Goal: Find specific page/section: Find specific page/section

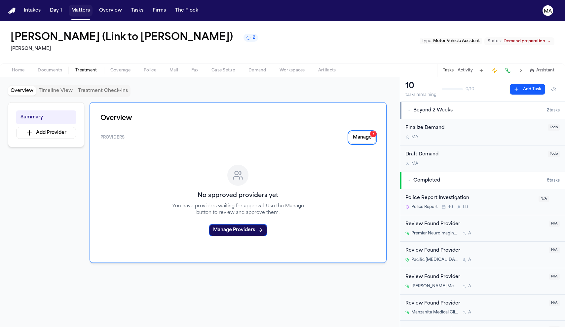
click at [69, 6] on button "Matters" at bounding box center [81, 11] width 24 height 12
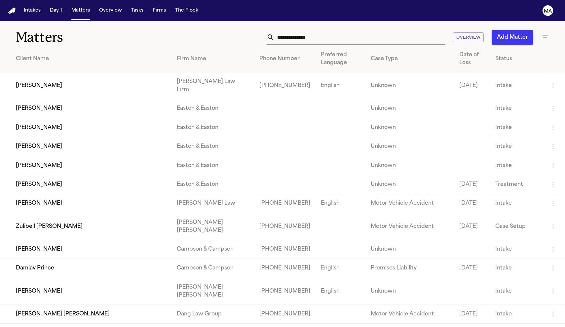
click at [399, 31] on input "text" at bounding box center [359, 37] width 170 height 15
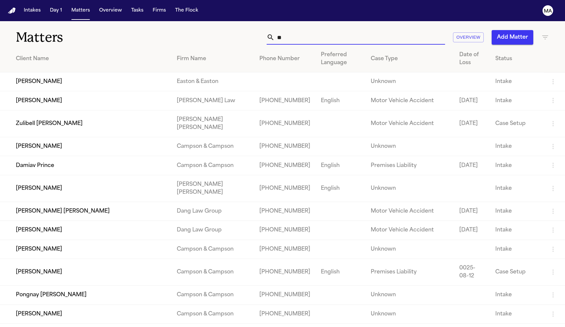
type input "*"
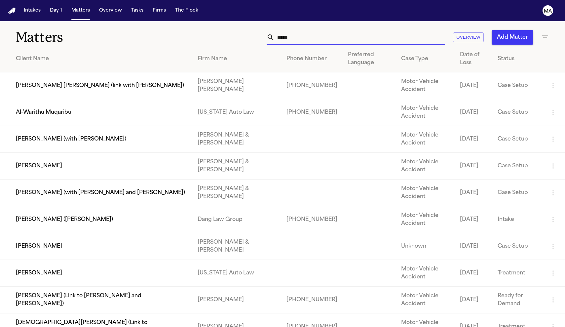
type input "******"
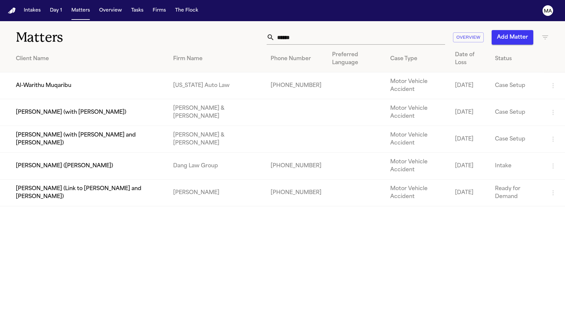
drag, startPoint x: 248, startPoint y: 87, endPoint x: 104, endPoint y: 55, distance: 147.1
click at [104, 72] on td "Al-Warithu Muqaribu" at bounding box center [84, 85] width 168 height 27
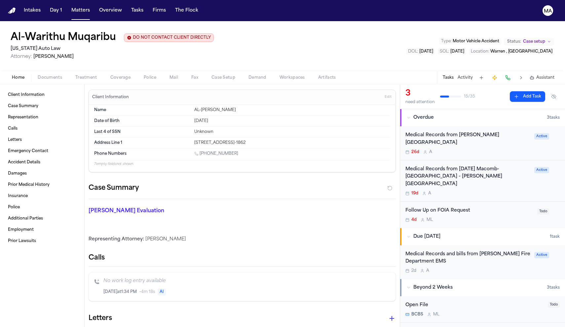
click at [38, 75] on span "Documents" at bounding box center [50, 77] width 24 height 5
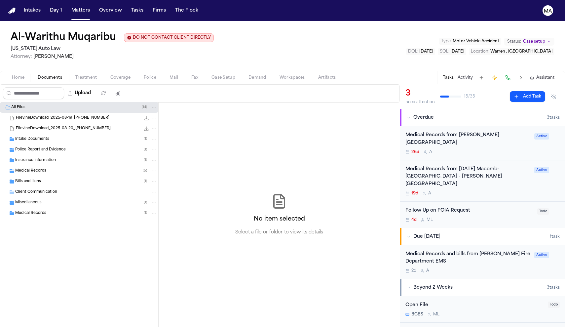
click at [69, 74] on button "Treatment" at bounding box center [86, 78] width 35 height 8
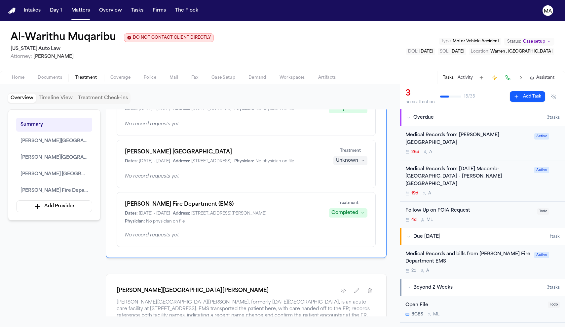
scroll to position [142, 0]
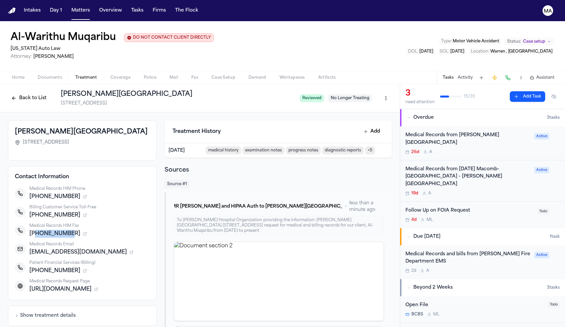
drag, startPoint x: 107, startPoint y: 137, endPoint x: 90, endPoint y: 138, distance: 17.5
click at [80, 230] on span "[PHONE_NUMBER]" at bounding box center [54, 234] width 51 height 8
click at [136, 186] on div "Medical Records HIM Phone [PHONE_NUMBER] Billing Customer Service Toll-Free [PH…" at bounding box center [82, 239] width 135 height 107
